Goal: Task Accomplishment & Management: Use online tool/utility

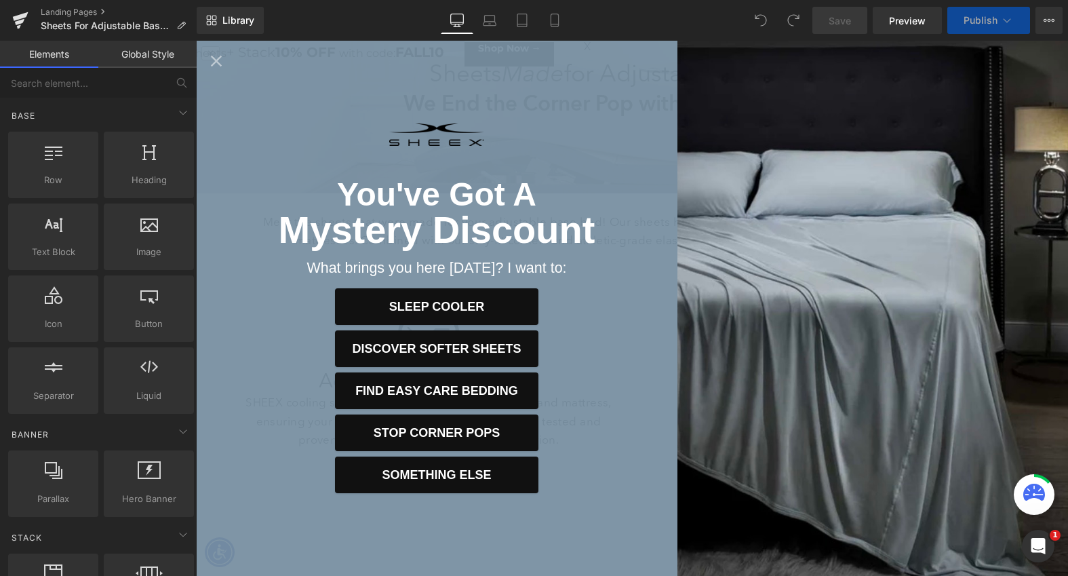
scroll to position [153, 0]
click at [216, 57] on icon "Close popup" at bounding box center [216, 61] width 19 height 19
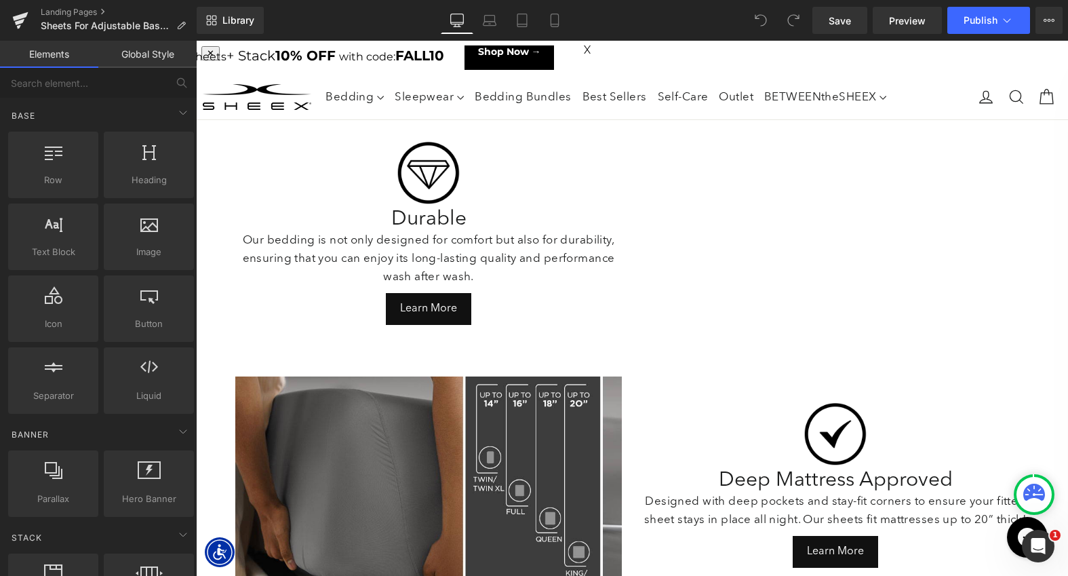
scroll to position [0, 0]
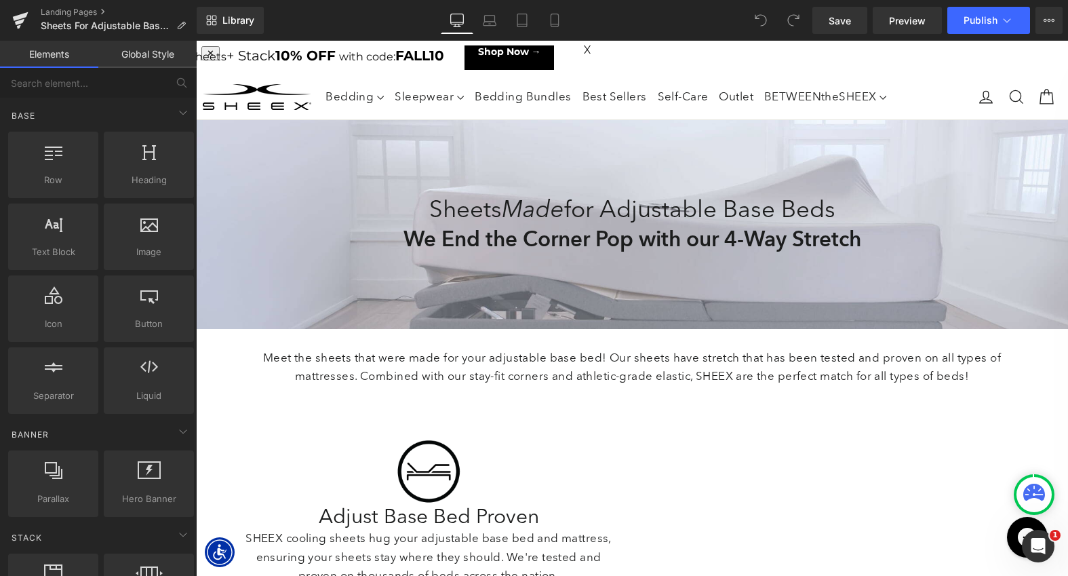
click at [134, 54] on link "Global Style" at bounding box center [147, 54] width 98 height 27
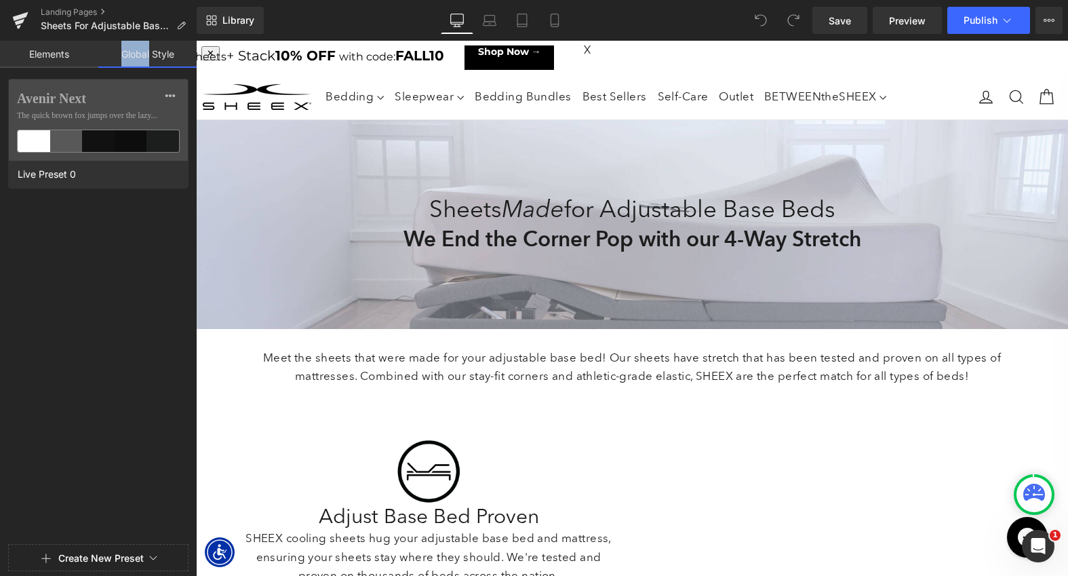
click at [134, 54] on link "Global Style" at bounding box center [147, 54] width 98 height 27
click at [170, 99] on icon at bounding box center [170, 95] width 11 height 11
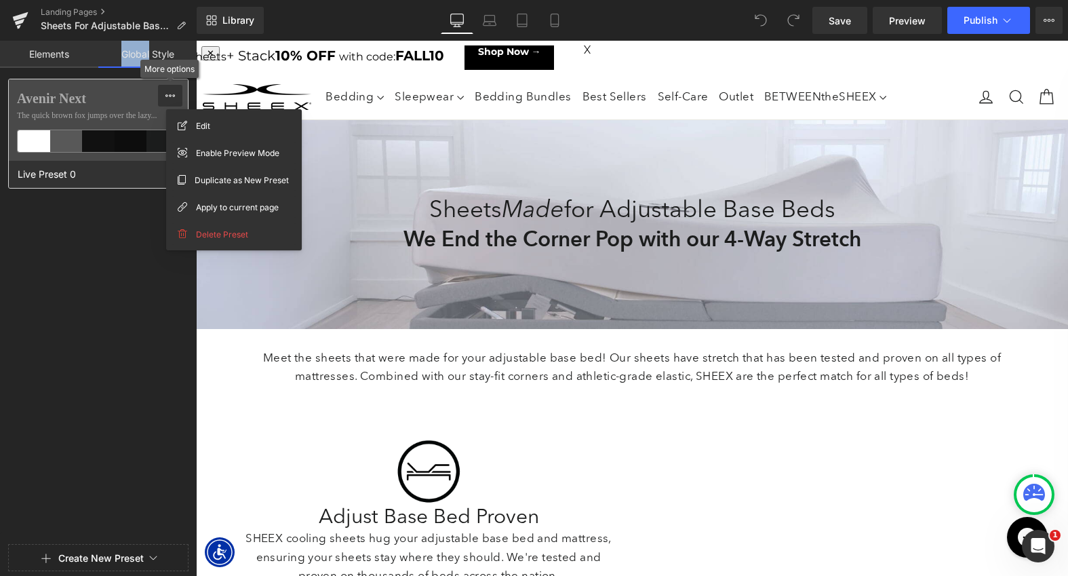
click at [170, 99] on icon at bounding box center [170, 95] width 11 height 11
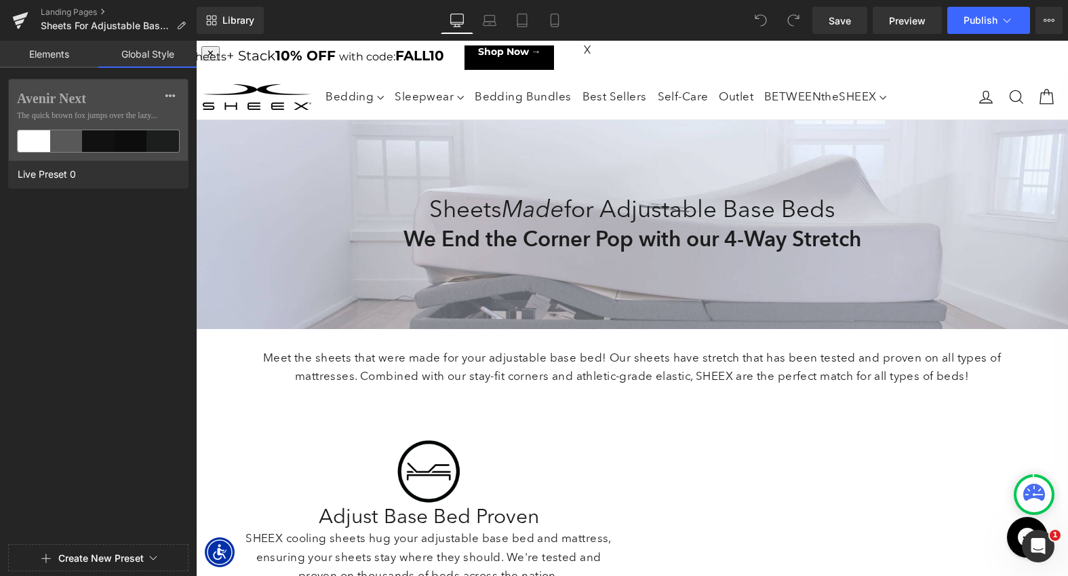
click at [69, 54] on link "Elements" at bounding box center [49, 54] width 98 height 27
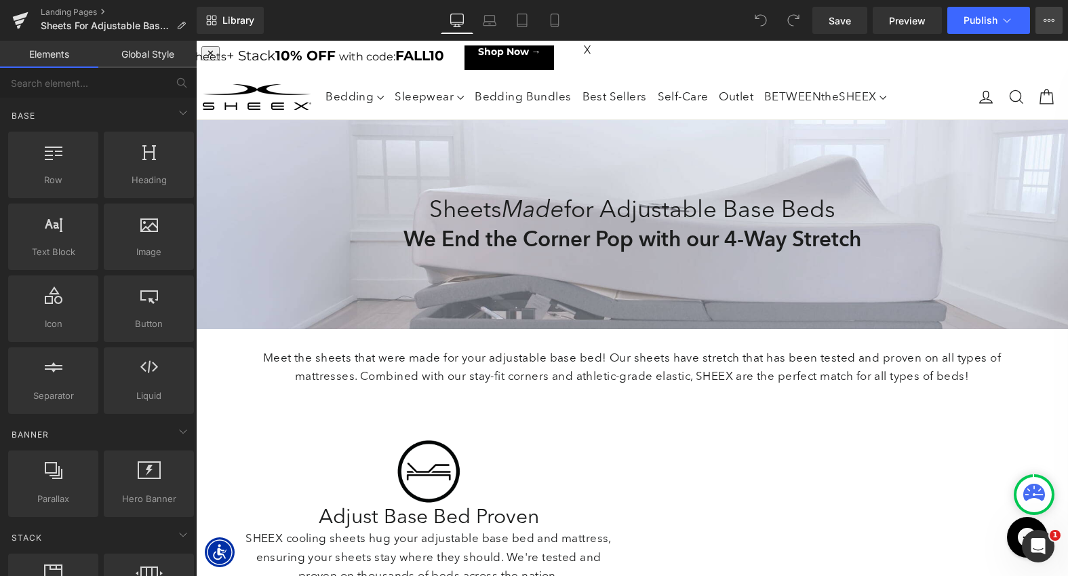
click at [1042, 26] on button "View Live Page View with current Template Save Template to Library Schedule Pub…" at bounding box center [1049, 20] width 27 height 27
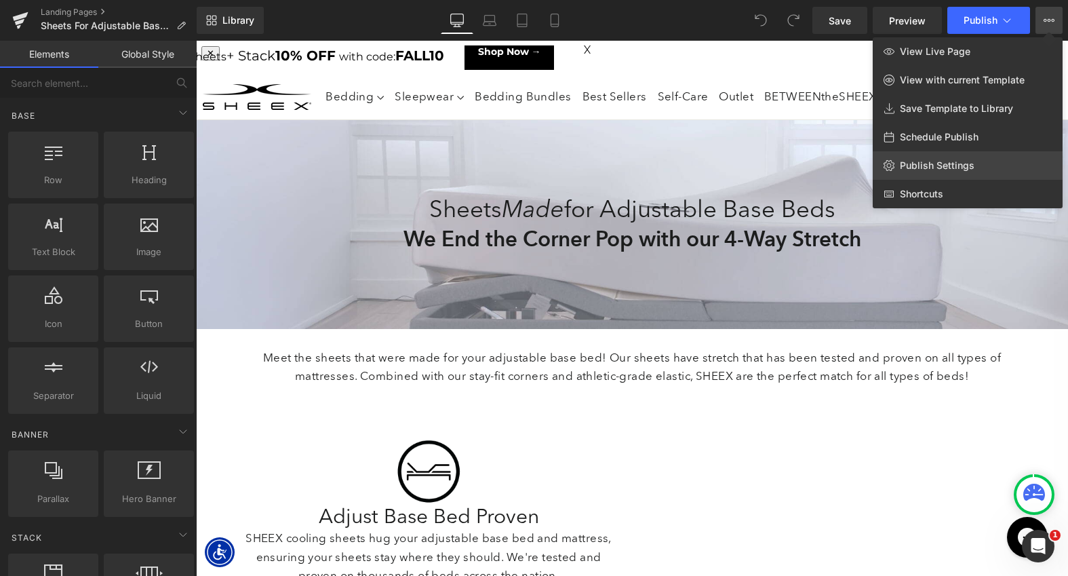
click at [955, 172] on link "Publish Settings" at bounding box center [968, 165] width 190 height 28
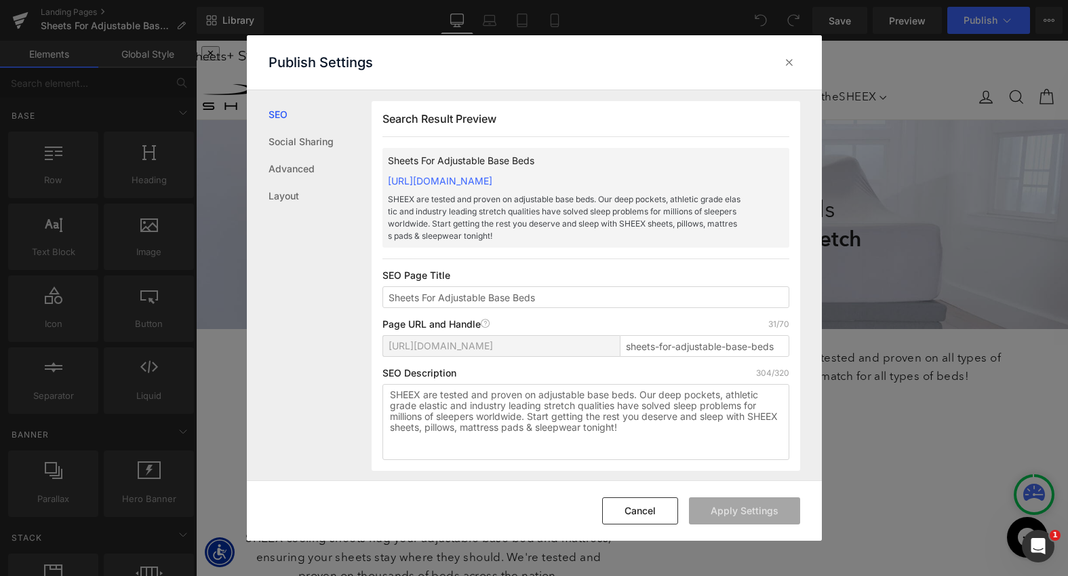
scroll to position [1, 0]
click at [311, 166] on link "Advanced" at bounding box center [320, 168] width 103 height 27
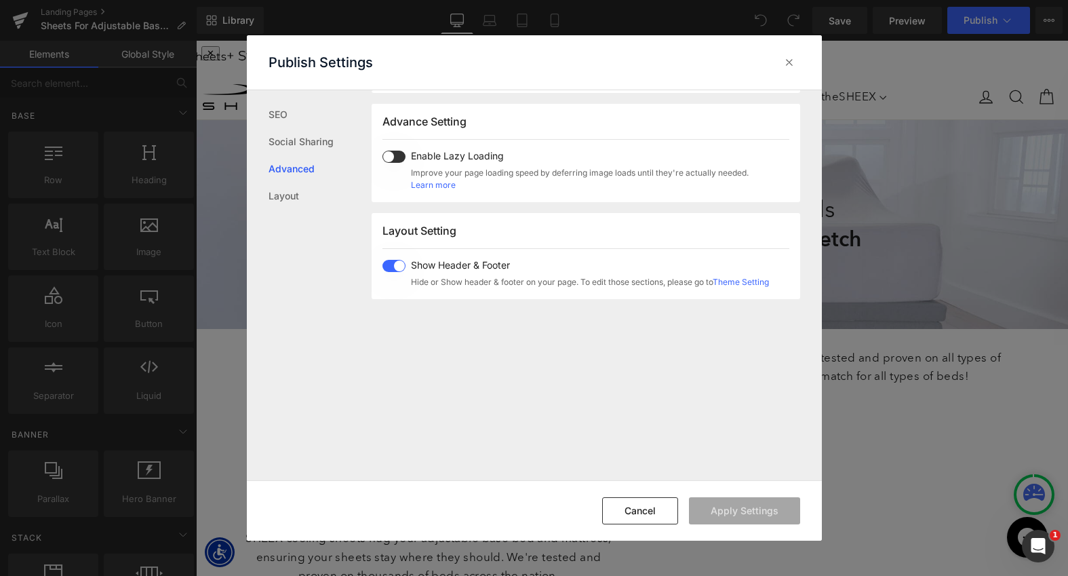
scroll to position [773, 0]
click at [298, 187] on link "Layout" at bounding box center [320, 195] width 103 height 27
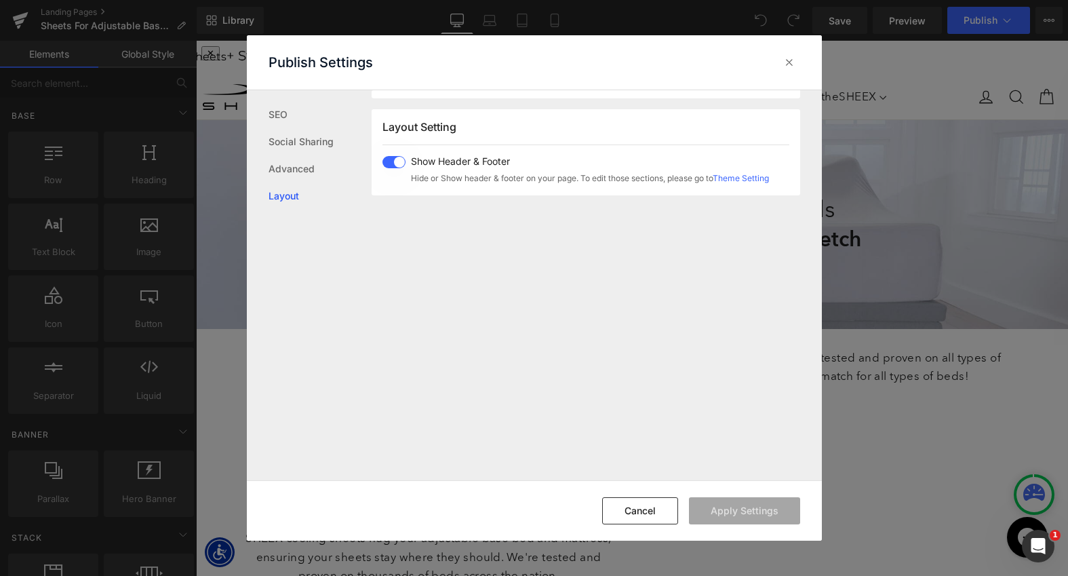
scroll to position [881, 0]
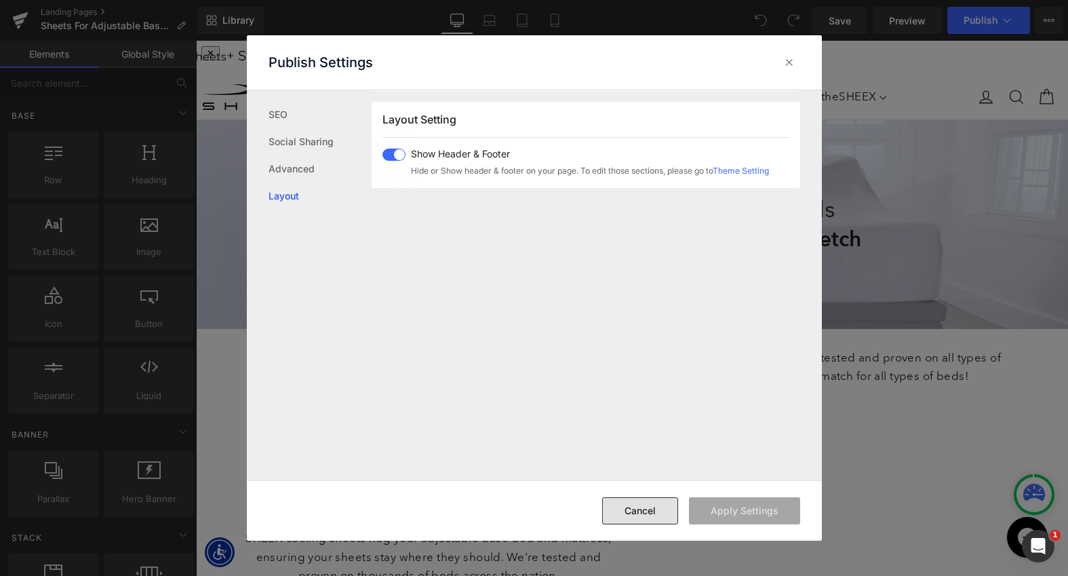
click at [626, 512] on button "Cancel" at bounding box center [640, 510] width 76 height 27
